Goal: Task Accomplishment & Management: Use online tool/utility

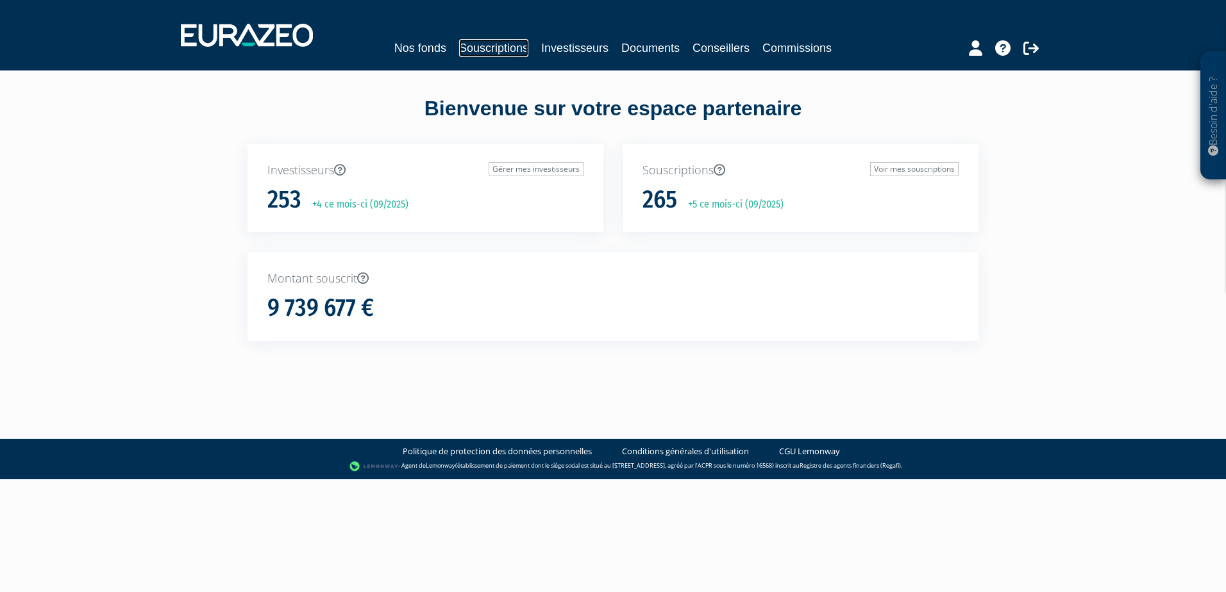
click at [494, 48] on link "Souscriptions" at bounding box center [493, 48] width 69 height 18
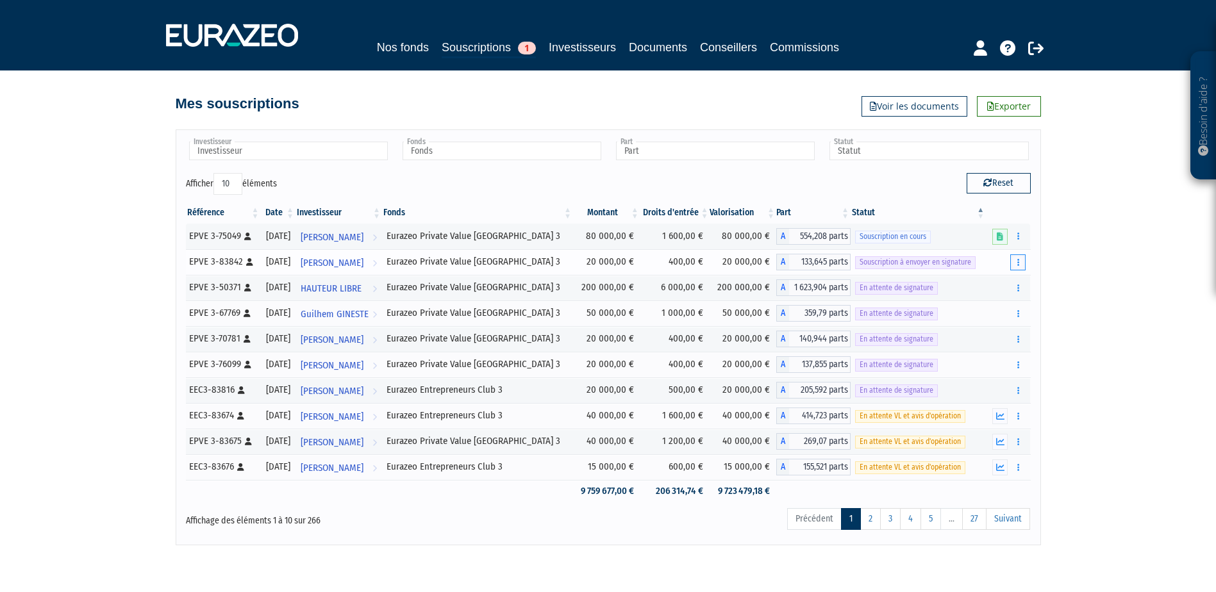
click at [1021, 263] on button "button" at bounding box center [1017, 263] width 15 height 16
click at [997, 283] on link "Envoyer à signer" at bounding box center [985, 285] width 73 height 21
